Goal: Transaction & Acquisition: Book appointment/travel/reservation

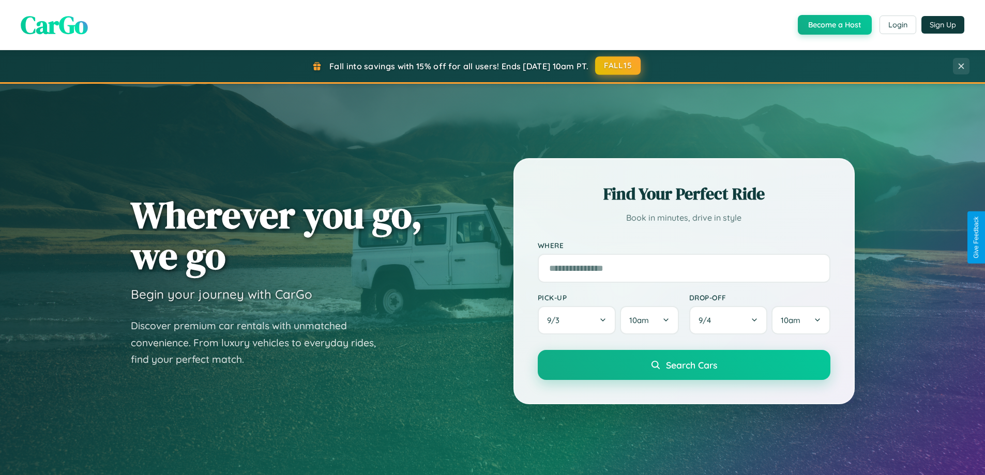
click at [618, 66] on button "FALL15" at bounding box center [618, 65] width 46 height 19
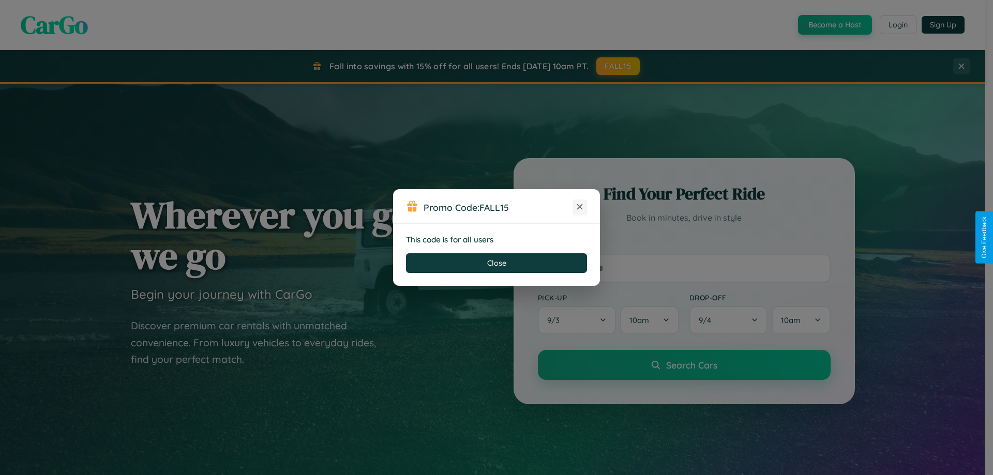
click at [580, 207] on icon at bounding box center [579, 207] width 10 height 10
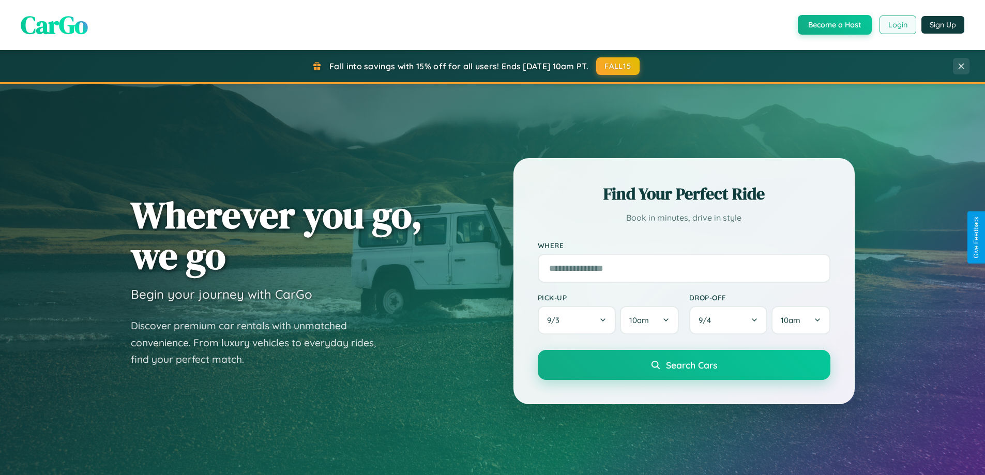
click at [897, 25] on button "Login" at bounding box center [898, 25] width 37 height 19
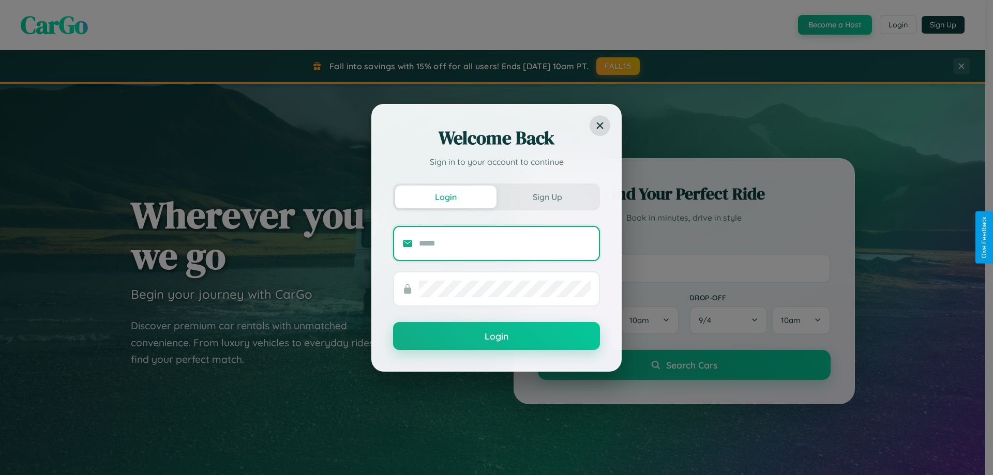
click at [505, 243] on input "text" at bounding box center [505, 243] width 172 height 17
type input "**********"
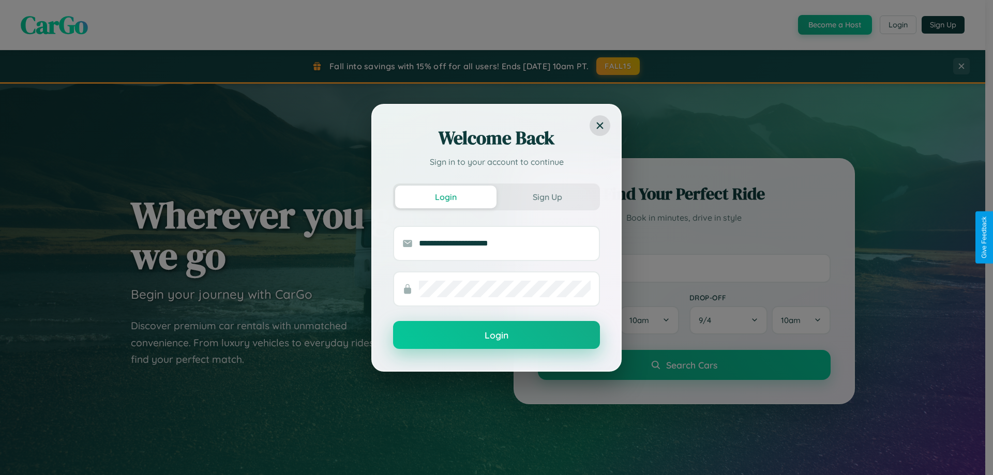
click at [496, 336] on button "Login" at bounding box center [496, 335] width 207 height 28
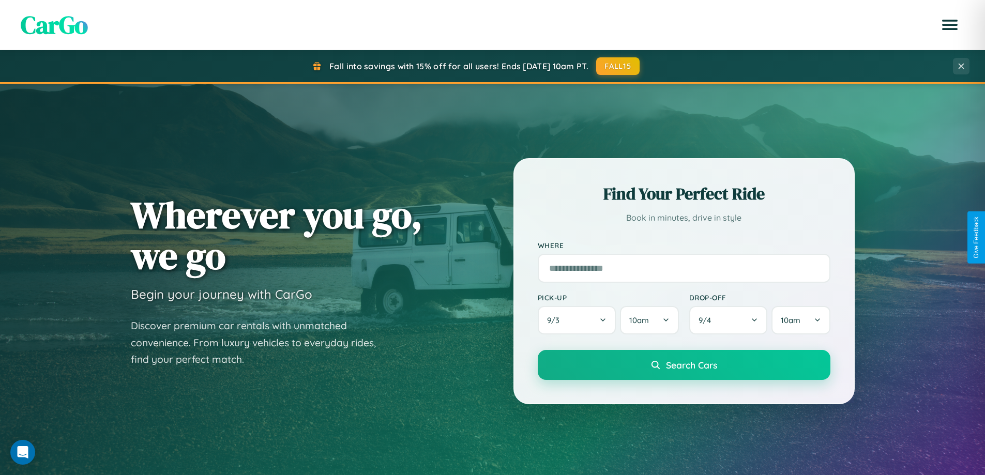
scroll to position [31, 0]
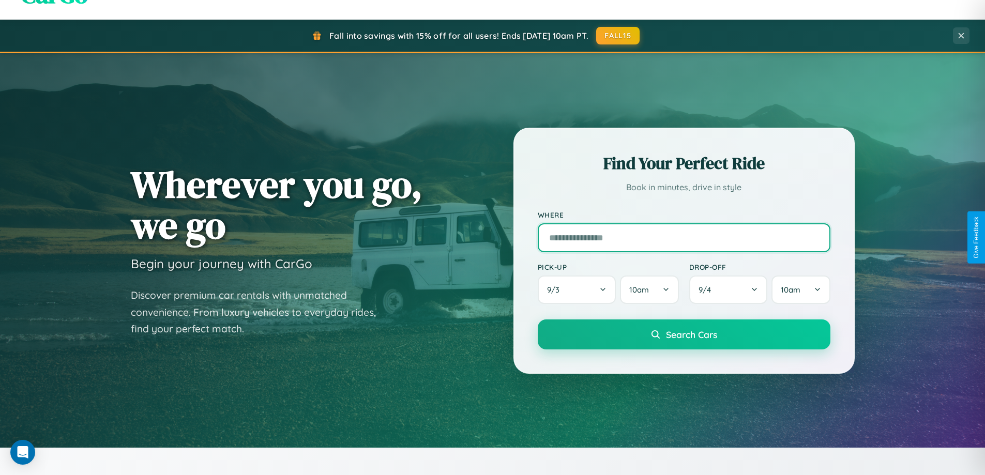
click at [684, 237] on input "text" at bounding box center [684, 237] width 293 height 29
type input "********"
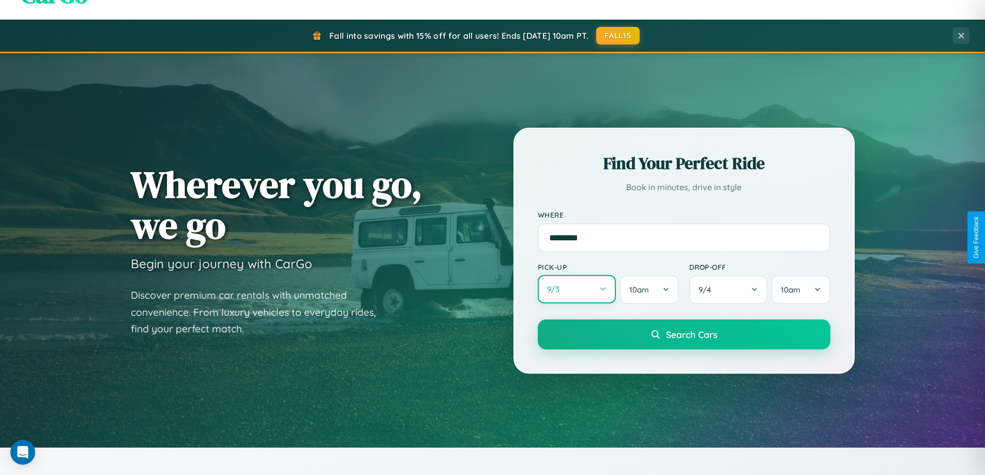
click at [577, 290] on button "9 / 3" at bounding box center [577, 289] width 79 height 28
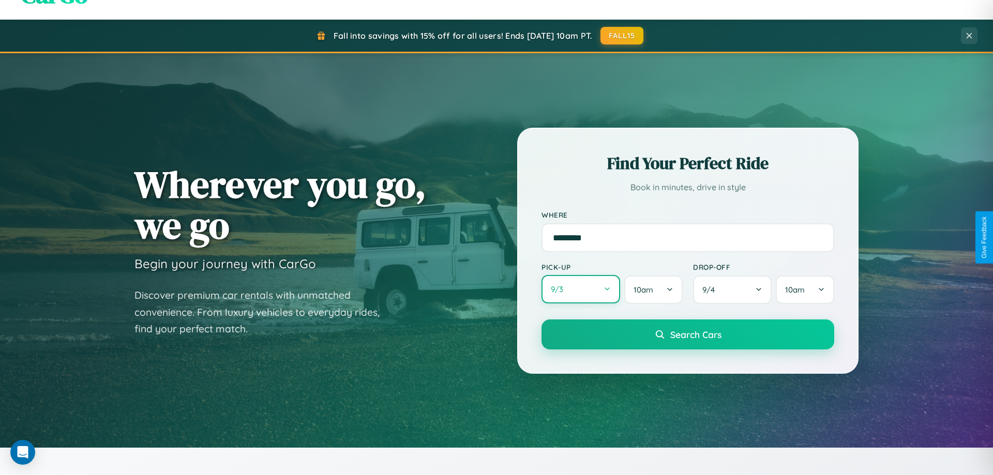
select select "*"
select select "****"
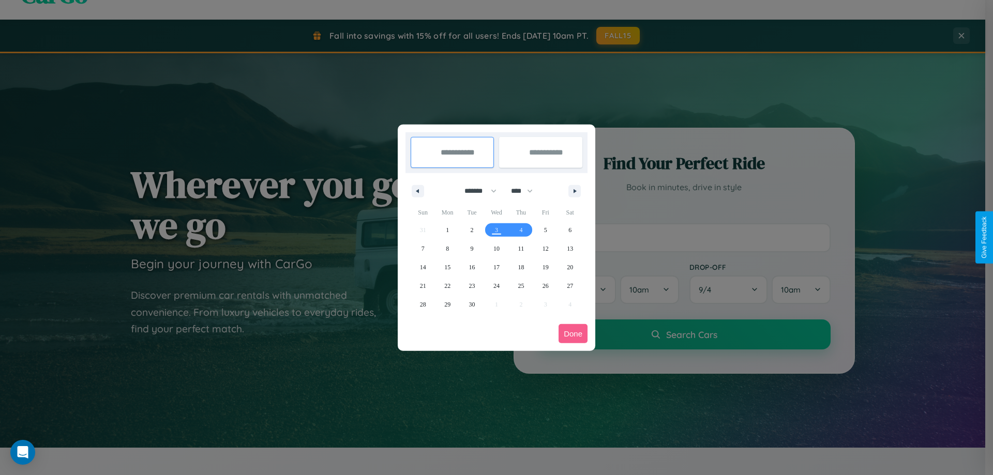
drag, startPoint x: 476, startPoint y: 191, endPoint x: 496, endPoint y: 207, distance: 26.5
click at [476, 191] on select "******* ******** ***** ***** *** **** **** ****** ********* ******* ******** **…" at bounding box center [479, 191] width 44 height 17
select select "*"
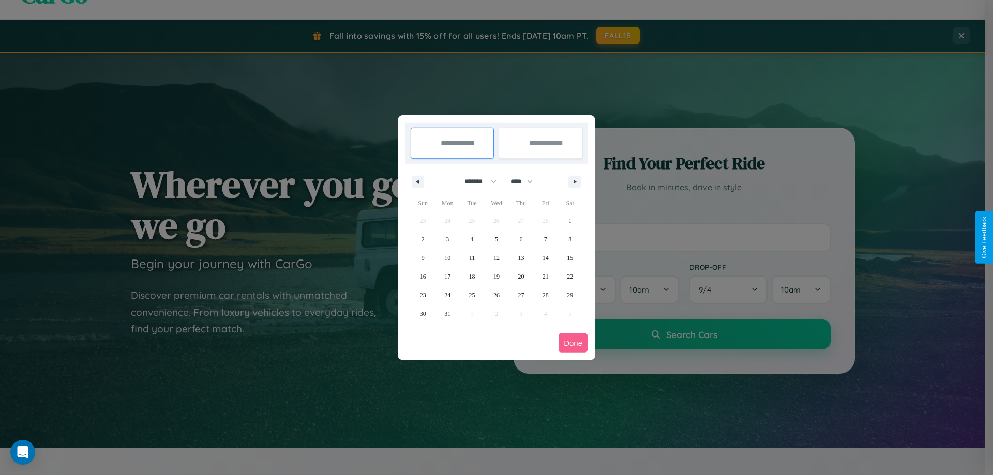
drag, startPoint x: 526, startPoint y: 181, endPoint x: 496, endPoint y: 207, distance: 39.6
click at [526, 181] on select "**** **** **** **** **** **** **** **** **** **** **** **** **** **** **** ****…" at bounding box center [521, 181] width 31 height 17
select select "****"
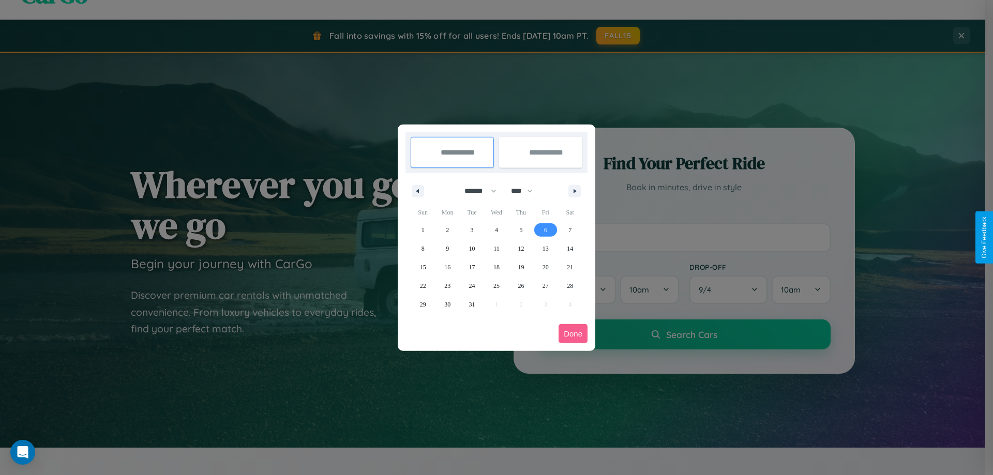
click at [545, 230] on span "6" at bounding box center [545, 230] width 3 height 19
type input "**********"
click at [545, 248] on span "13" at bounding box center [545, 248] width 6 height 19
type input "**********"
click at [573, 334] on button "Done" at bounding box center [572, 333] width 29 height 19
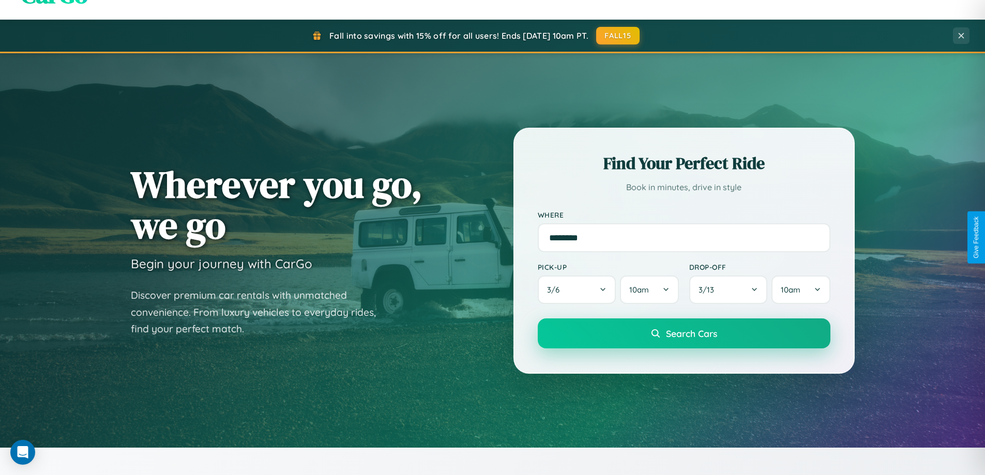
click at [684, 334] on span "Search Cars" at bounding box center [691, 333] width 51 height 11
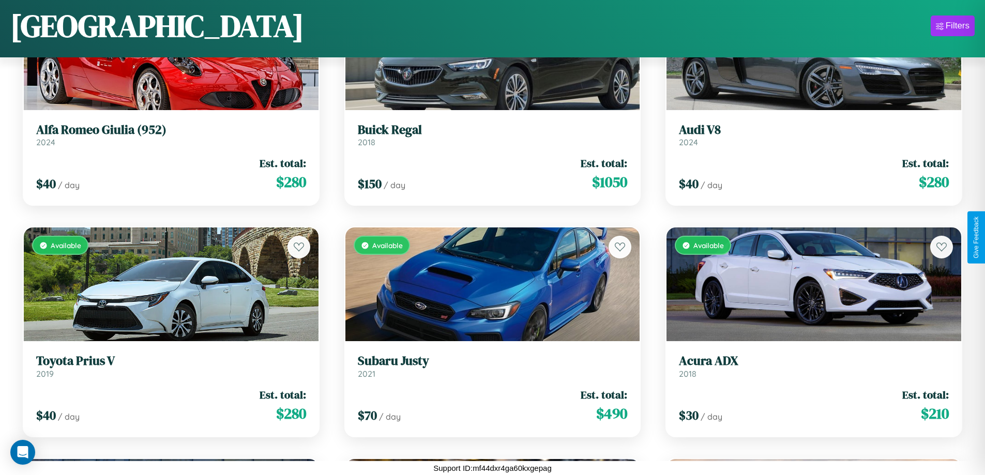
scroll to position [5702, 0]
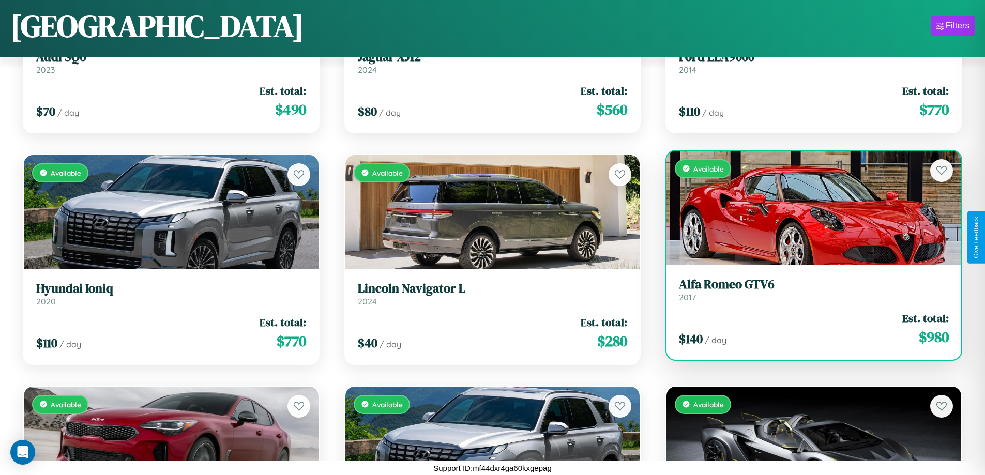
click at [807, 290] on h3 "Alfa Romeo GTV6" at bounding box center [814, 284] width 270 height 15
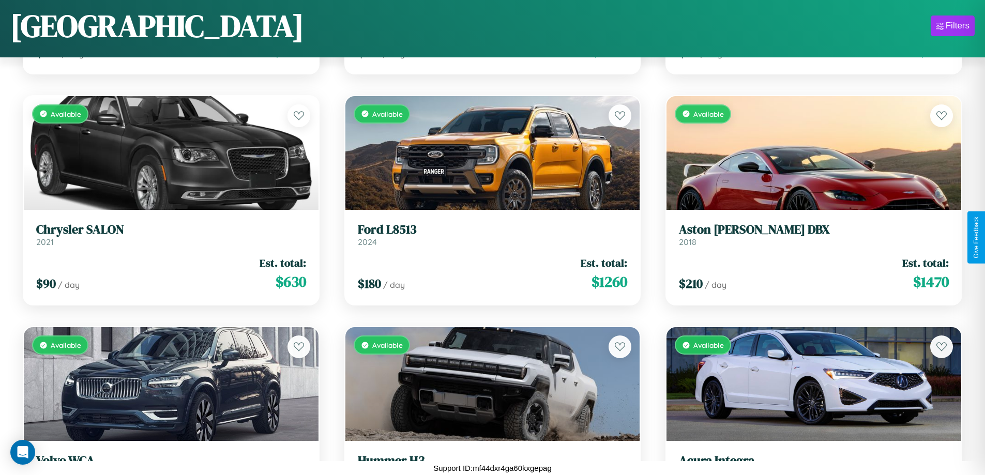
scroll to position [6397, 0]
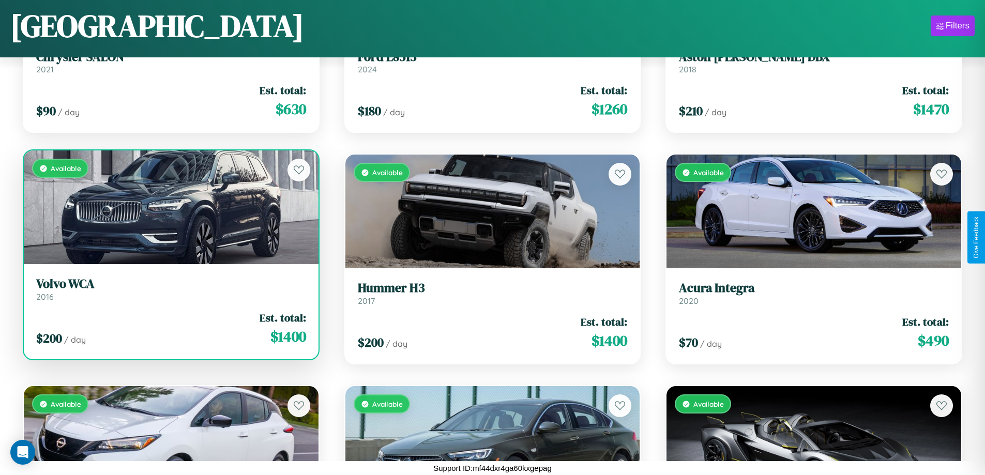
click at [170, 290] on h3 "Volvo WCA" at bounding box center [171, 284] width 270 height 15
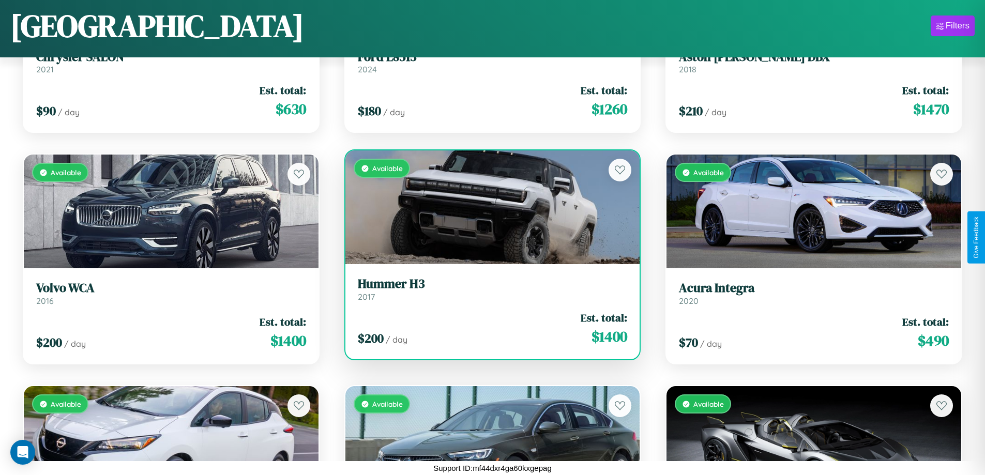
scroll to position [6628, 0]
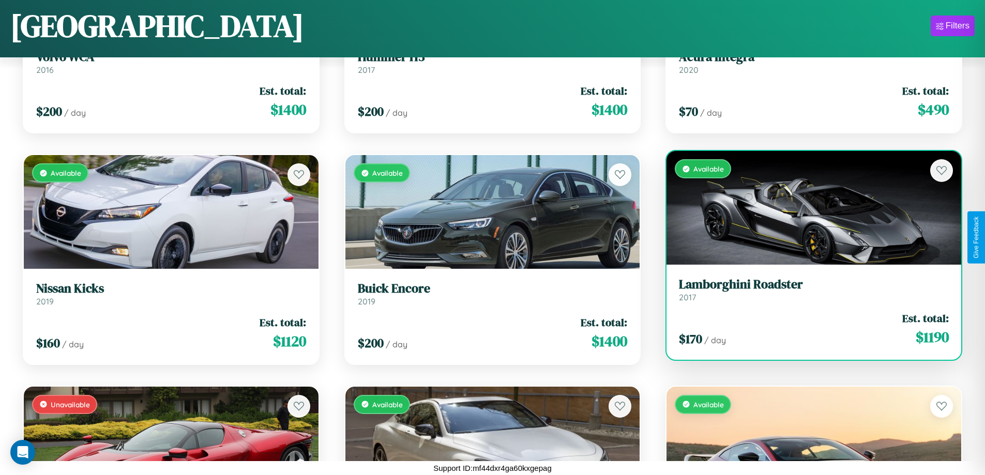
click at [807, 210] on div "Available" at bounding box center [814, 208] width 295 height 114
click at [807, 208] on div "Available" at bounding box center [814, 208] width 295 height 114
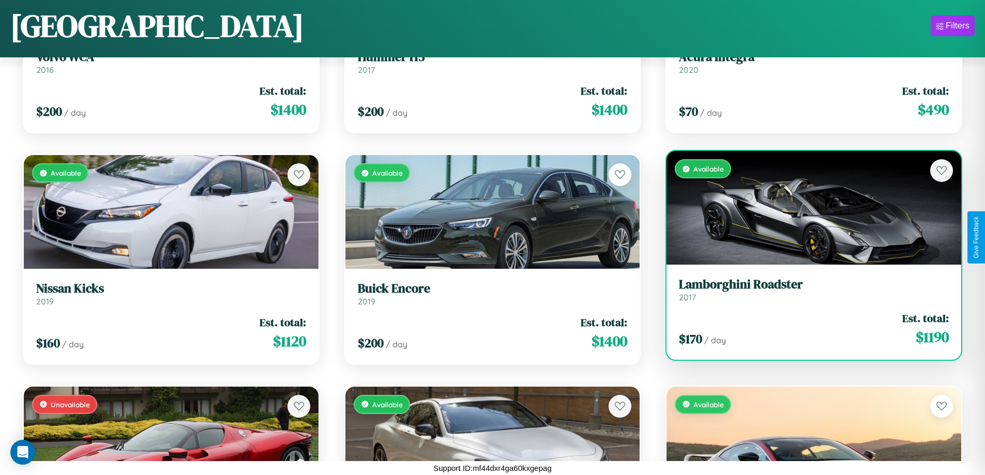
click at [807, 208] on div "Available" at bounding box center [814, 208] width 295 height 114
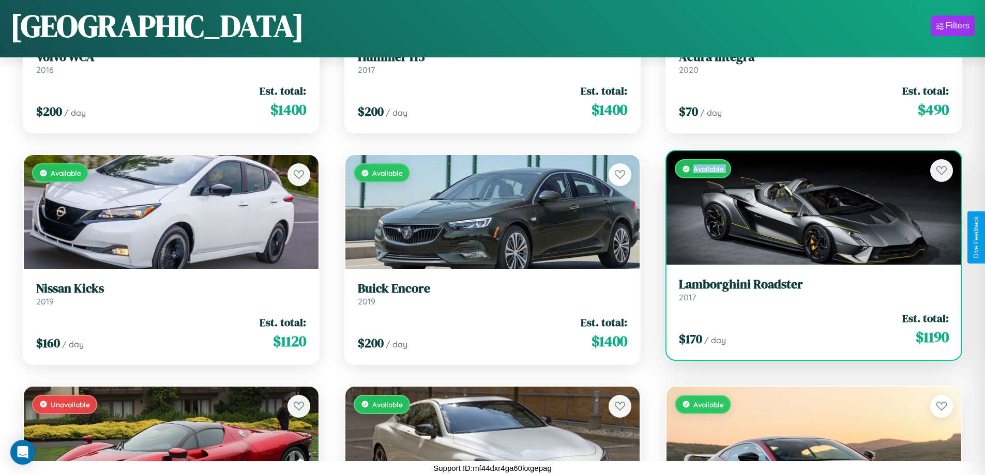
click at [807, 208] on div "Available" at bounding box center [814, 208] width 295 height 114
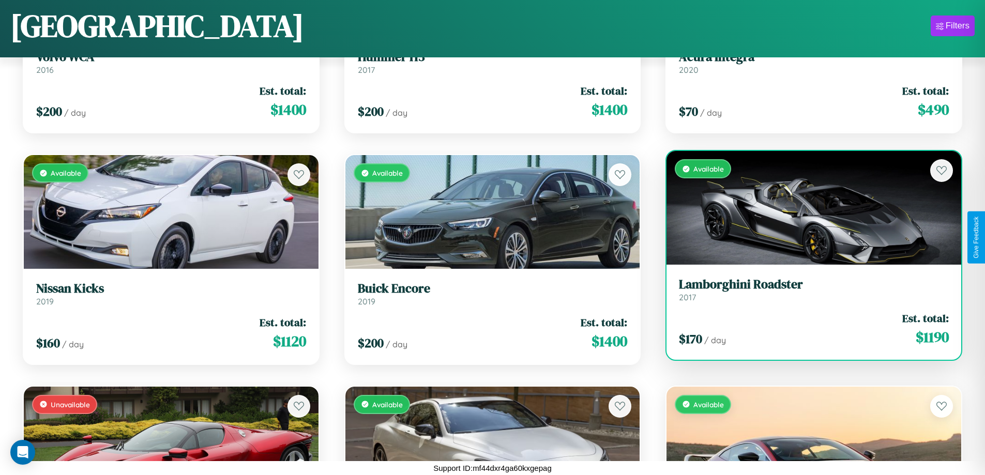
click at [807, 208] on div "Available" at bounding box center [814, 208] width 295 height 114
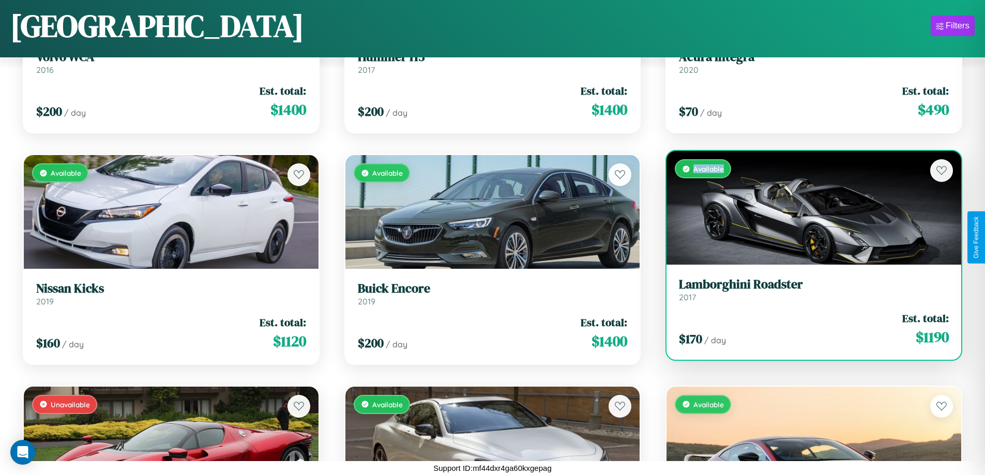
click at [807, 208] on div "Available" at bounding box center [814, 208] width 295 height 114
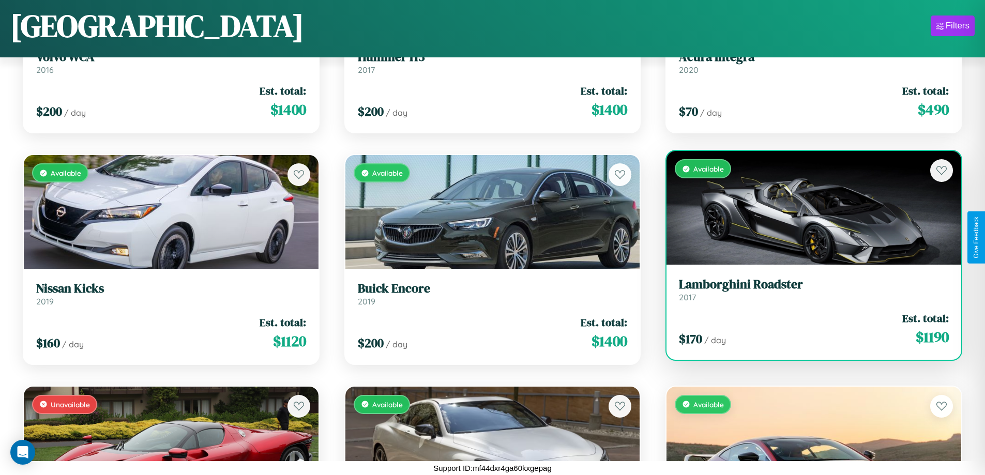
click at [807, 290] on h3 "Lamborghini Roadster" at bounding box center [814, 284] width 270 height 15
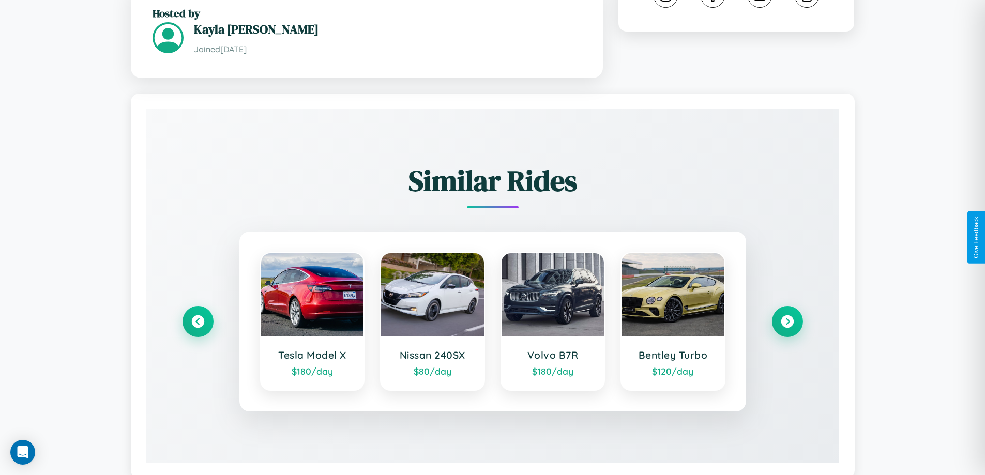
scroll to position [610, 0]
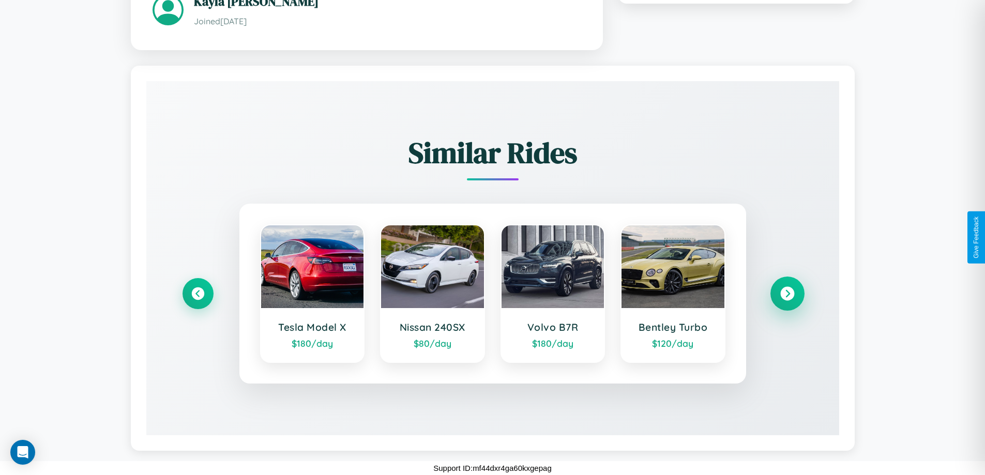
click at [787, 294] on icon at bounding box center [787, 294] width 14 height 14
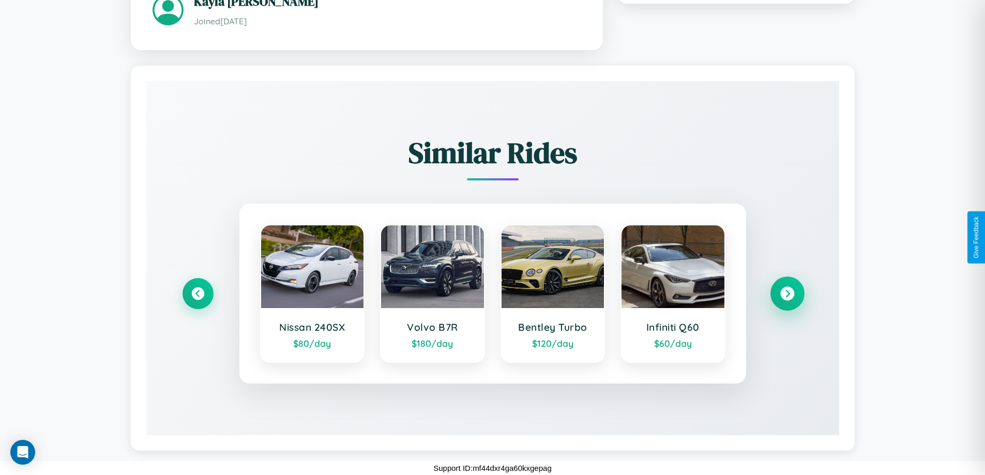
click at [787, 294] on icon at bounding box center [787, 294] width 14 height 14
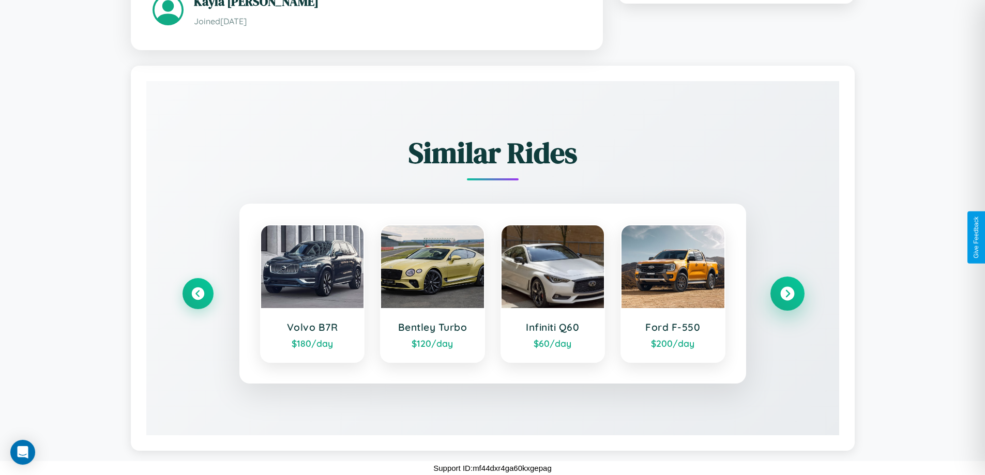
click at [787, 294] on icon at bounding box center [787, 294] width 14 height 14
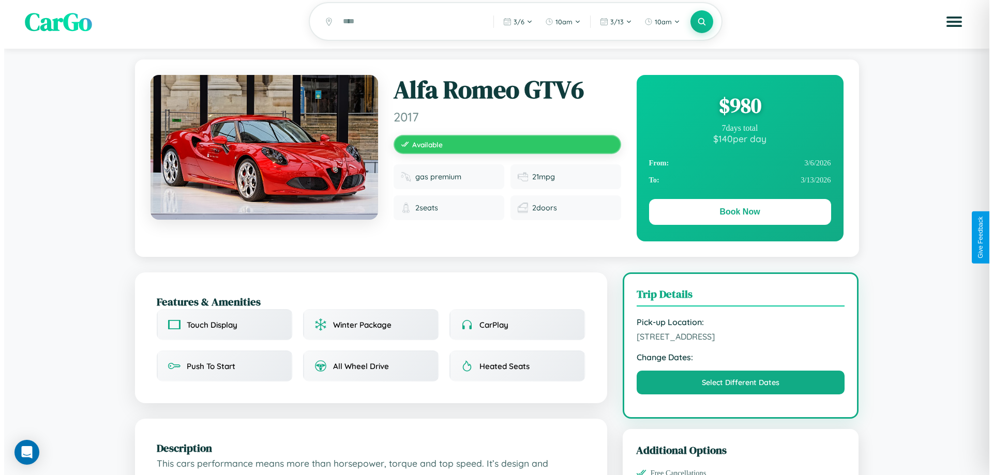
scroll to position [0, 0]
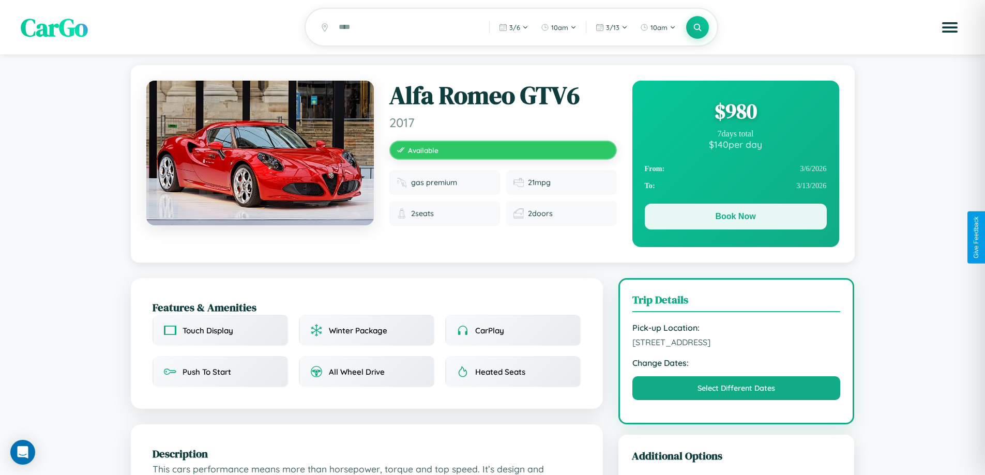
click at [735, 218] on button "Book Now" at bounding box center [736, 217] width 182 height 26
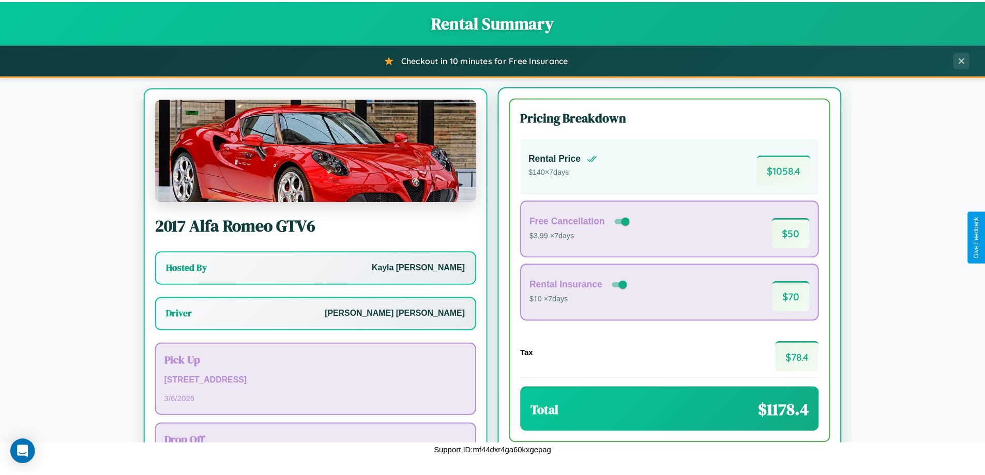
scroll to position [48, 0]
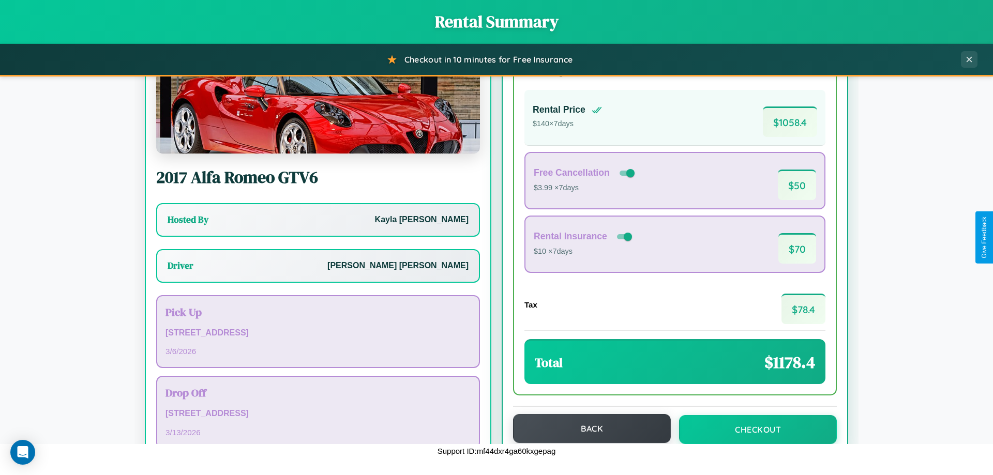
click at [587, 429] on button "Back" at bounding box center [592, 428] width 158 height 29
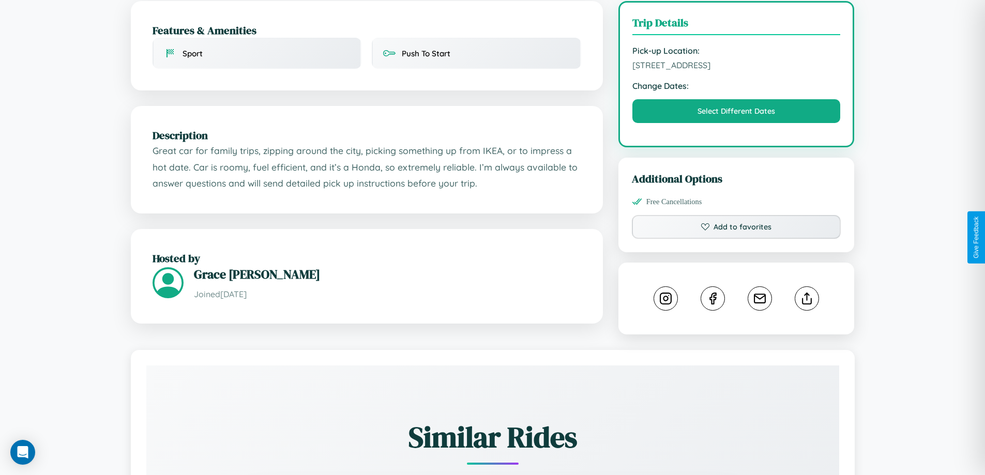
scroll to position [340, 0]
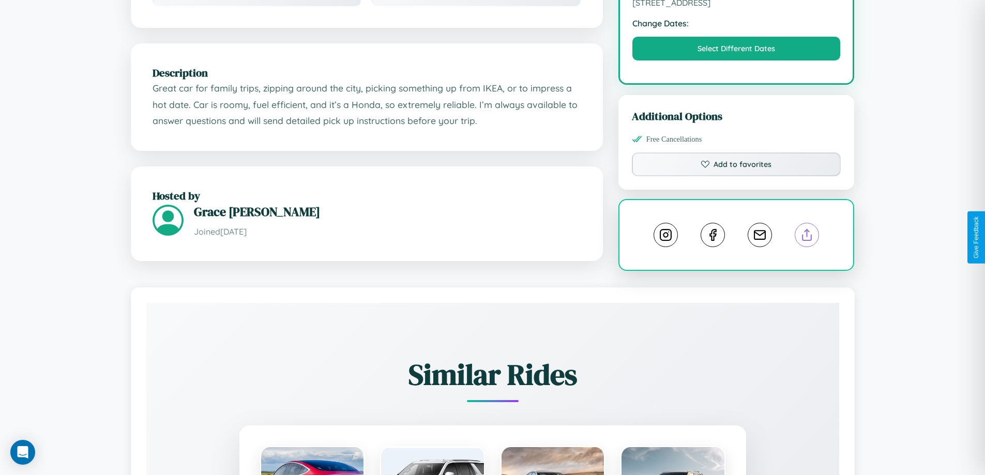
click at [807, 236] on line at bounding box center [807, 233] width 0 height 7
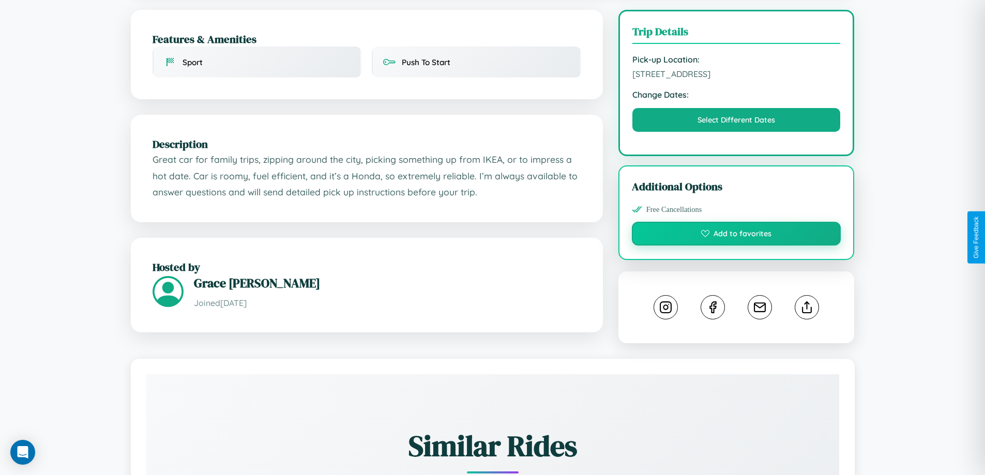
click at [736, 235] on button "Add to favorites" at bounding box center [736, 234] width 209 height 24
